Goal: Transaction & Acquisition: Purchase product/service

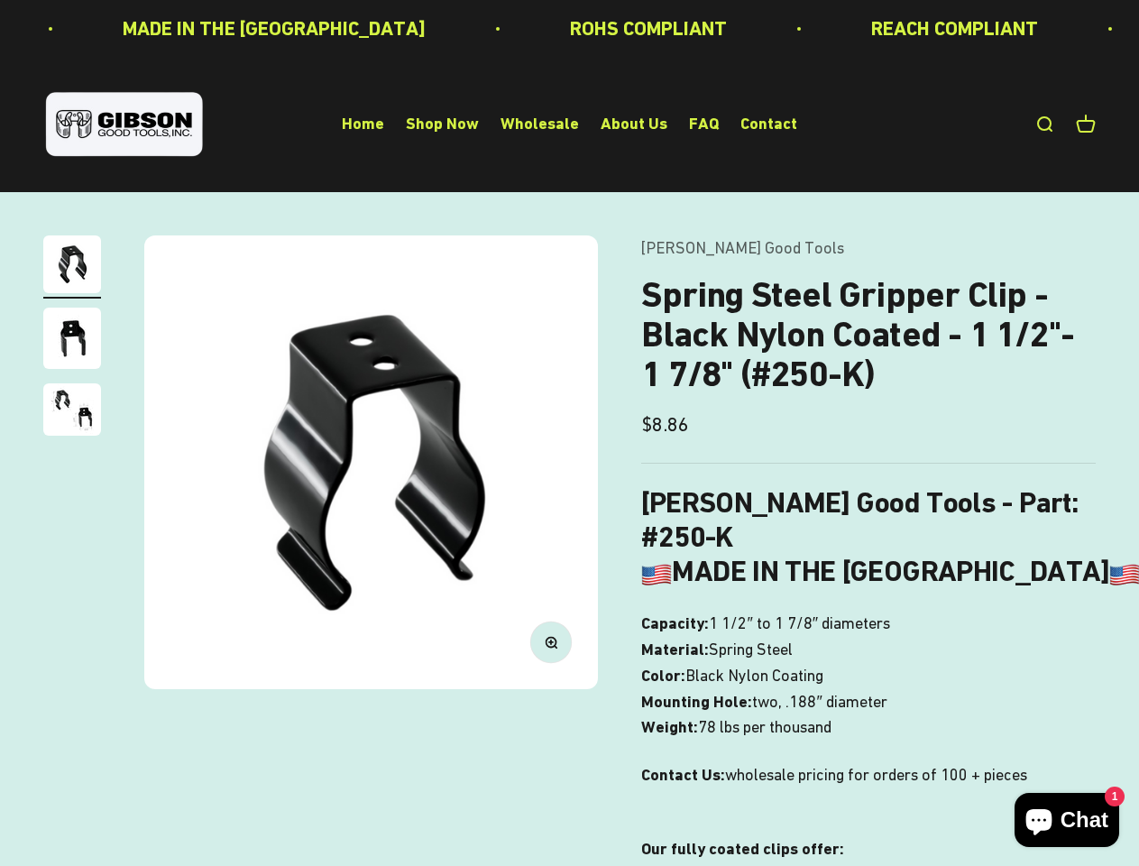
click at [569, 433] on img at bounding box center [371, 462] width 454 height 454
click at [371, 462] on img at bounding box center [371, 462] width 454 height 454
click at [551, 641] on icon "button" at bounding box center [551, 642] width 5 height 5
click at [72, 267] on img "Go to item 1" at bounding box center [72, 264] width 58 height 58
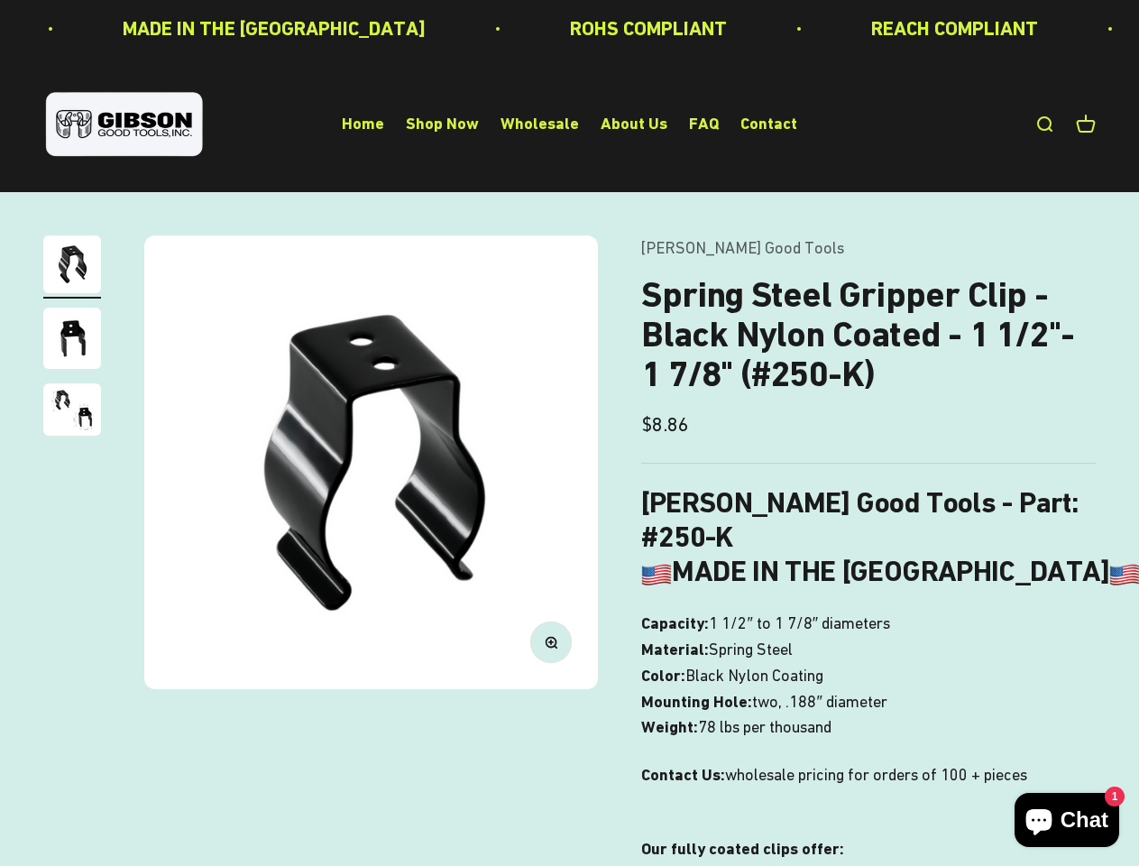
click at [72, 341] on img "Go to item 2" at bounding box center [72, 338] width 58 height 61
click at [72, 412] on img "Go to item 3" at bounding box center [72, 409] width 58 height 52
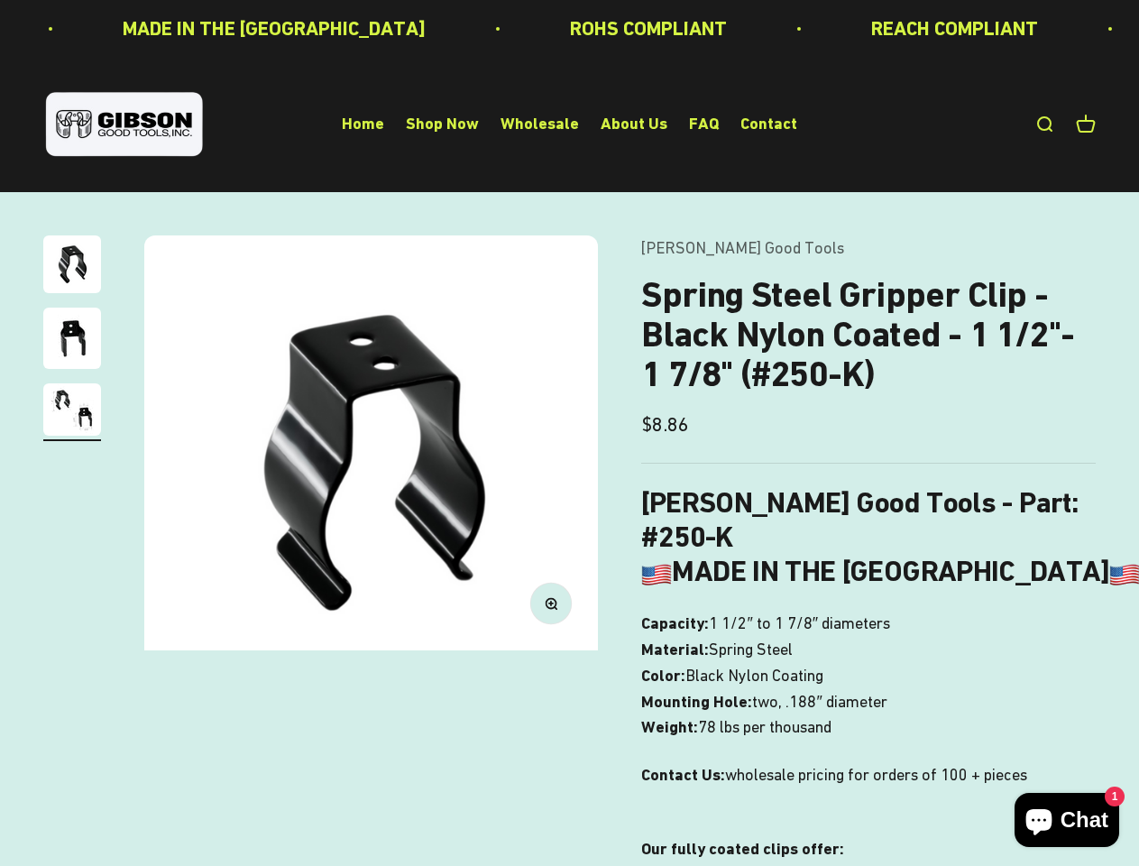
scroll to position [0, 929]
